Goal: Find specific page/section: Find specific page/section

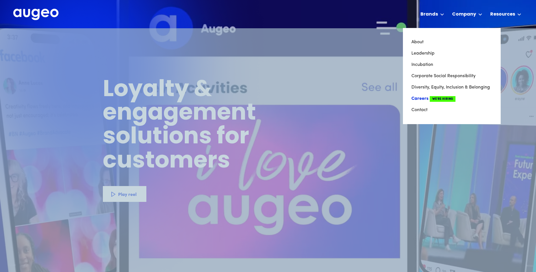
click at [424, 99] on link "Careers We're Hiring" at bounding box center [452, 98] width 81 height 11
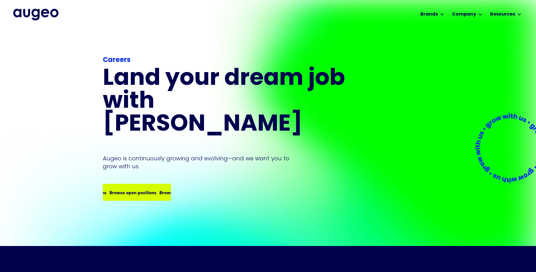
click at [139, 189] on div "Browse open positions" at bounding box center [130, 192] width 47 height 7
